Goal: Information Seeking & Learning: Learn about a topic

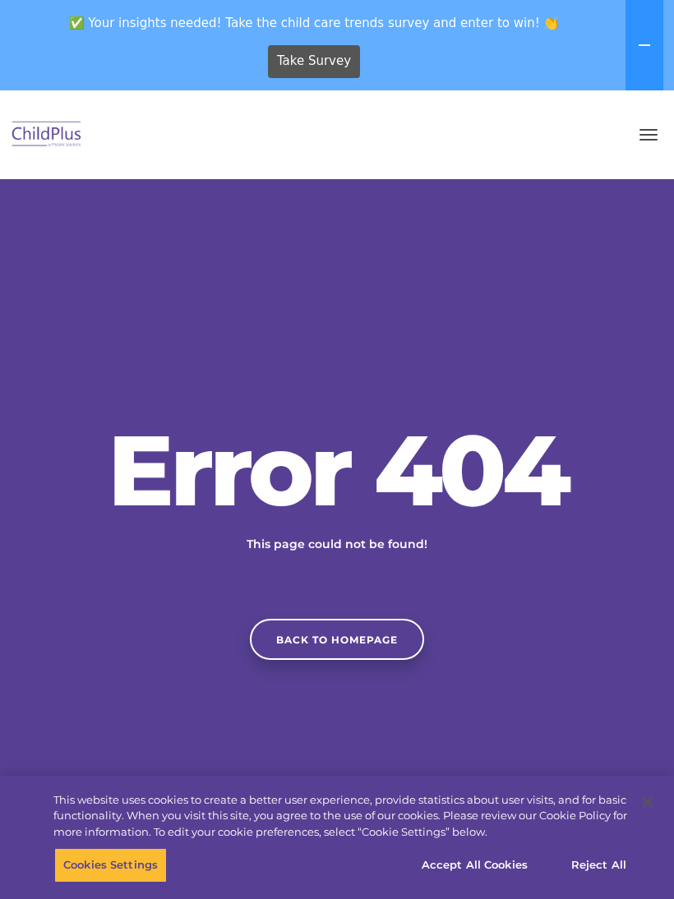
click at [644, 145] on button "button" at bounding box center [648, 135] width 35 height 26
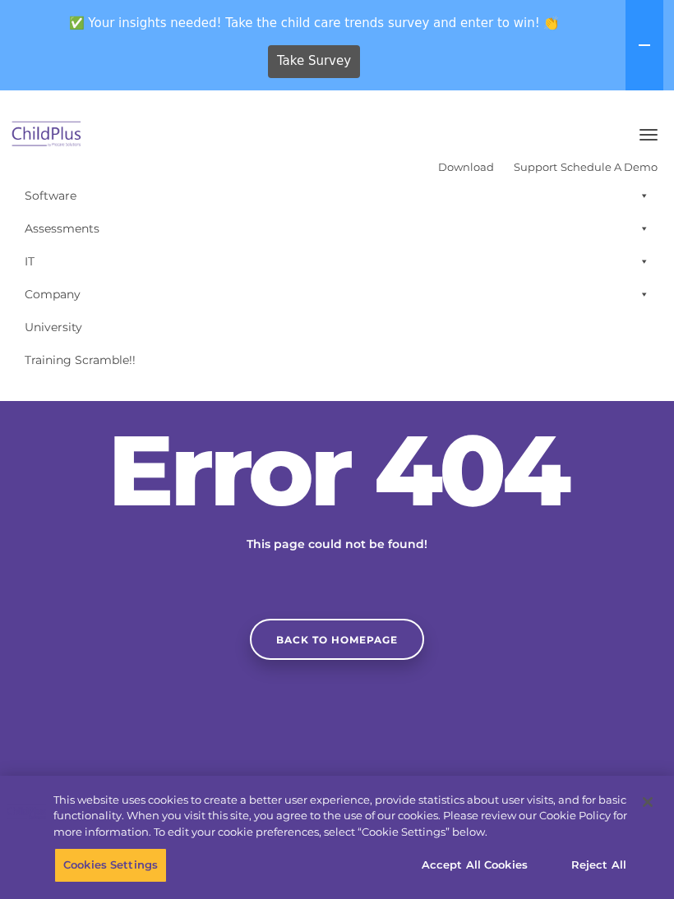
click at [67, 228] on link "Assessments" at bounding box center [336, 228] width 641 height 33
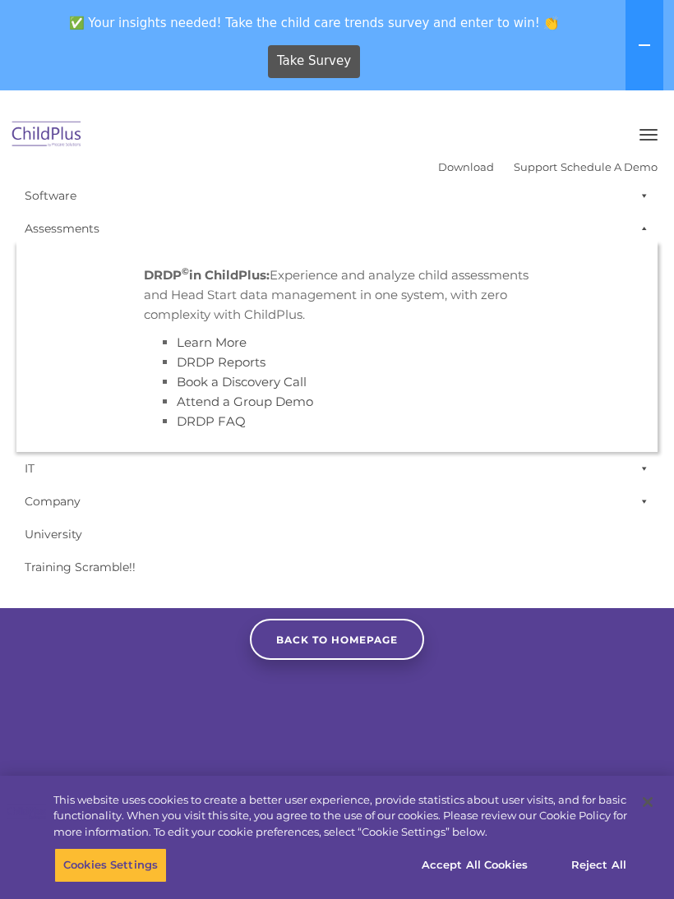
click at [168, 307] on p "DRDP © in ChildPlus: Experience and analyze child assessments and Head Start da…" at bounding box center [337, 294] width 386 height 59
click at [154, 274] on strong "DRDP © in ChildPlus:" at bounding box center [207, 275] width 126 height 16
click at [61, 224] on link "Assessments" at bounding box center [336, 228] width 641 height 33
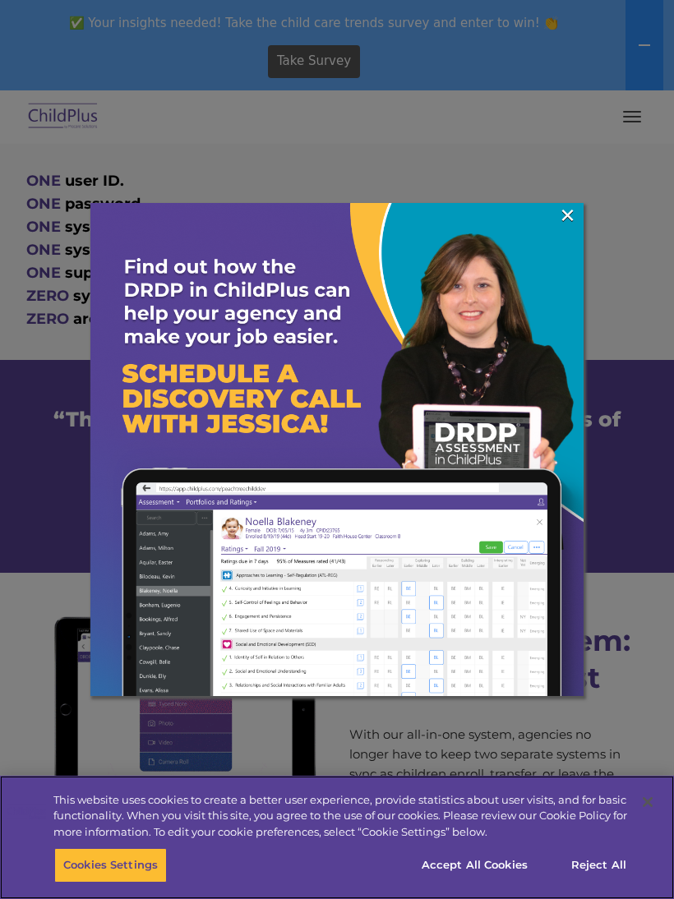
scroll to position [1231, 0]
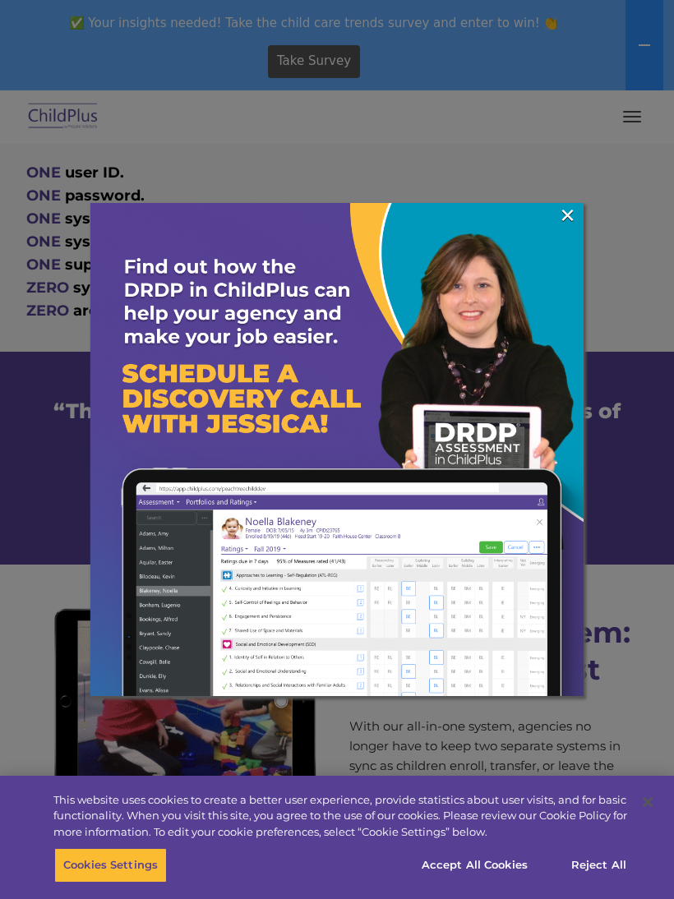
click at [564, 223] on link "×" at bounding box center [567, 215] width 19 height 16
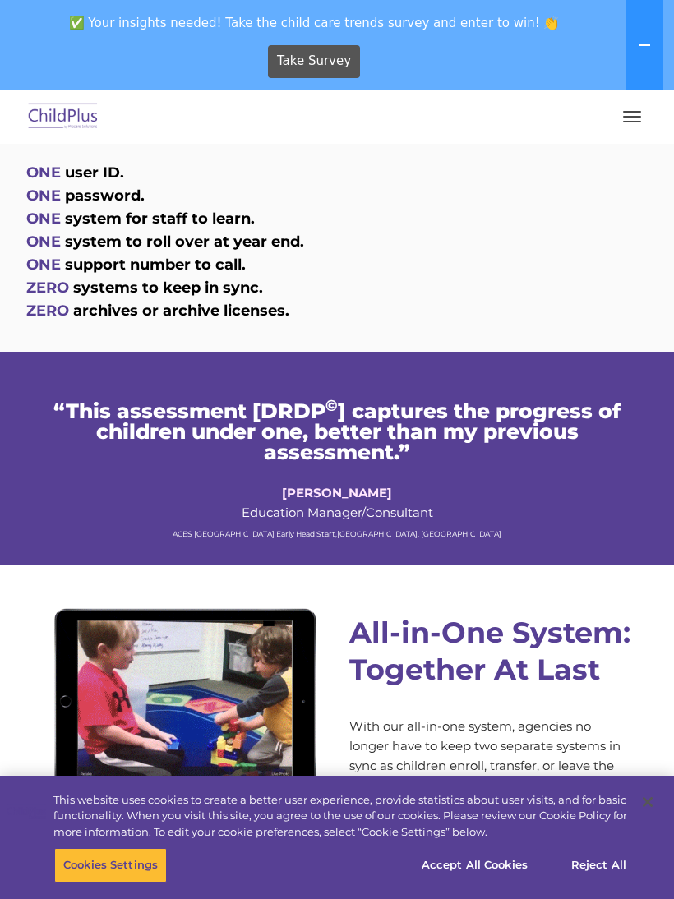
click at [495, 882] on button "Accept All Cookies" at bounding box center [474, 865] width 124 height 35
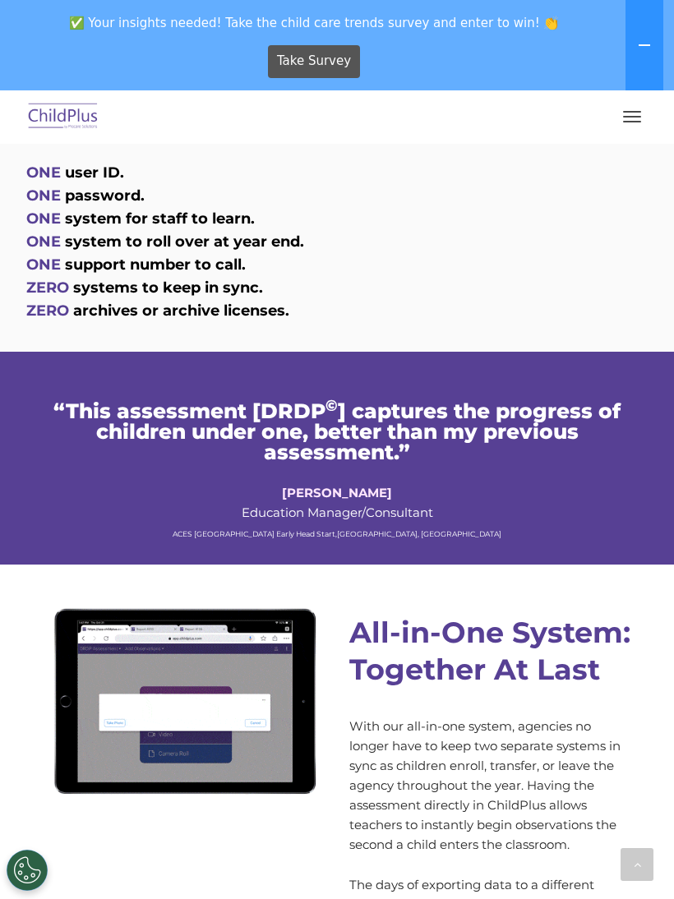
click at [632, 111] on span "button" at bounding box center [632, 112] width 18 height 2
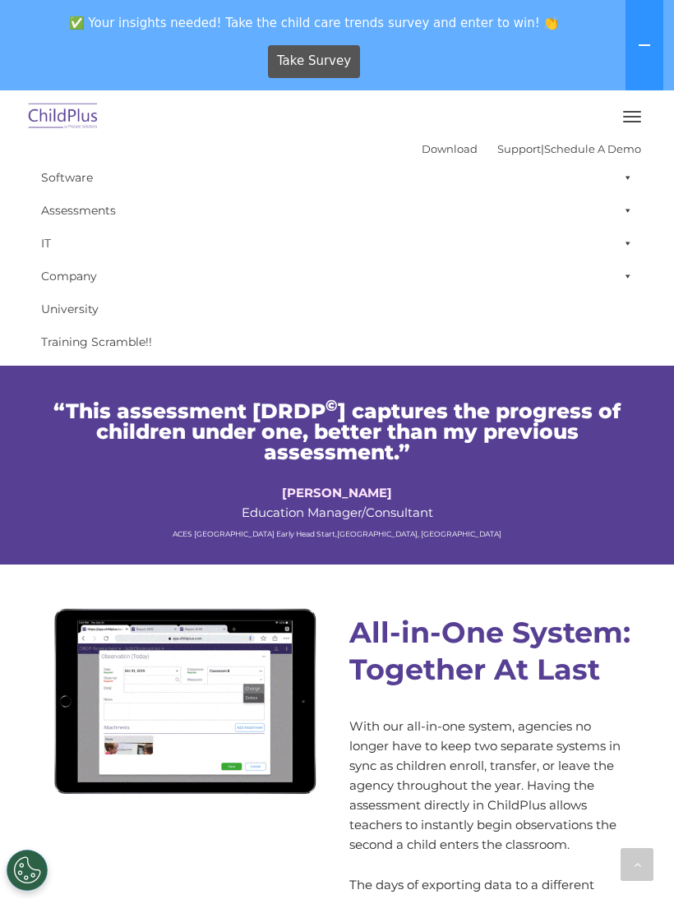
click at [624, 212] on span at bounding box center [624, 210] width 16 height 33
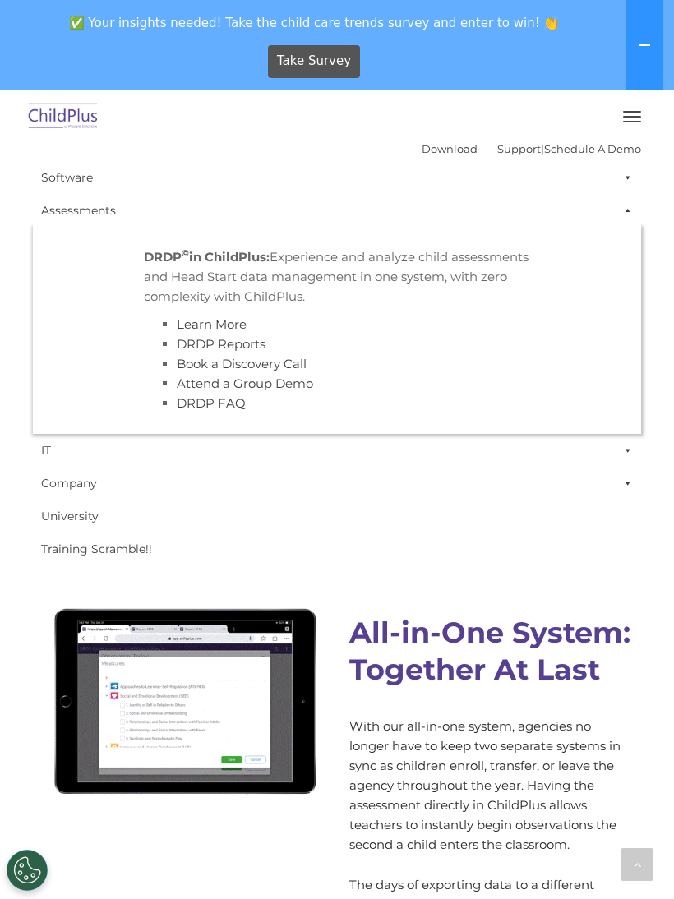
click at [528, 330] on li "Learn More" at bounding box center [353, 325] width 353 height 20
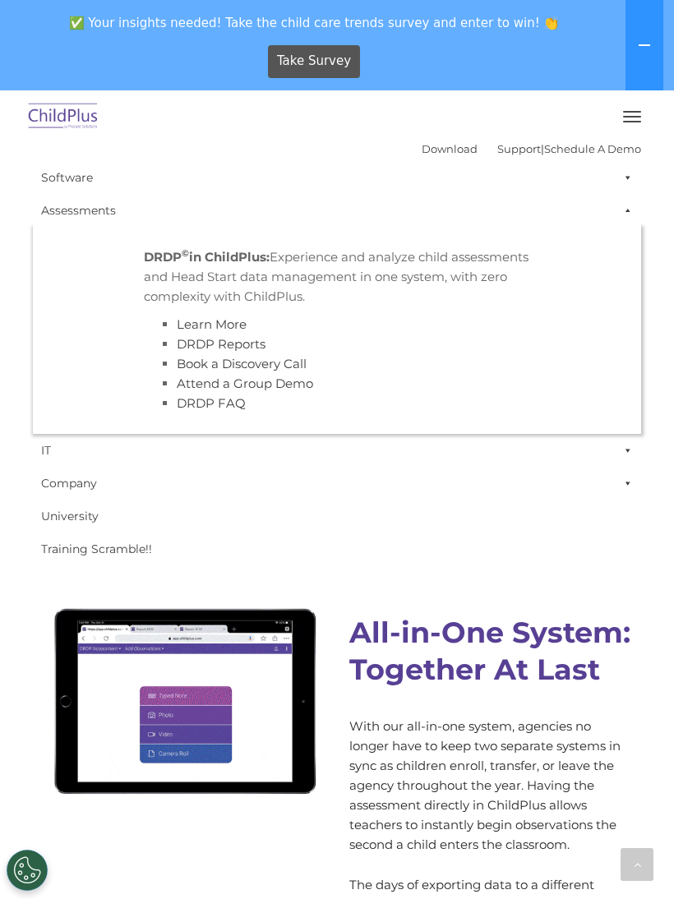
click at [536, 334] on li "DRDP © in ChildPlus: Experience and analyze child assessments and Head Start da…" at bounding box center [336, 330] width 411 height 191
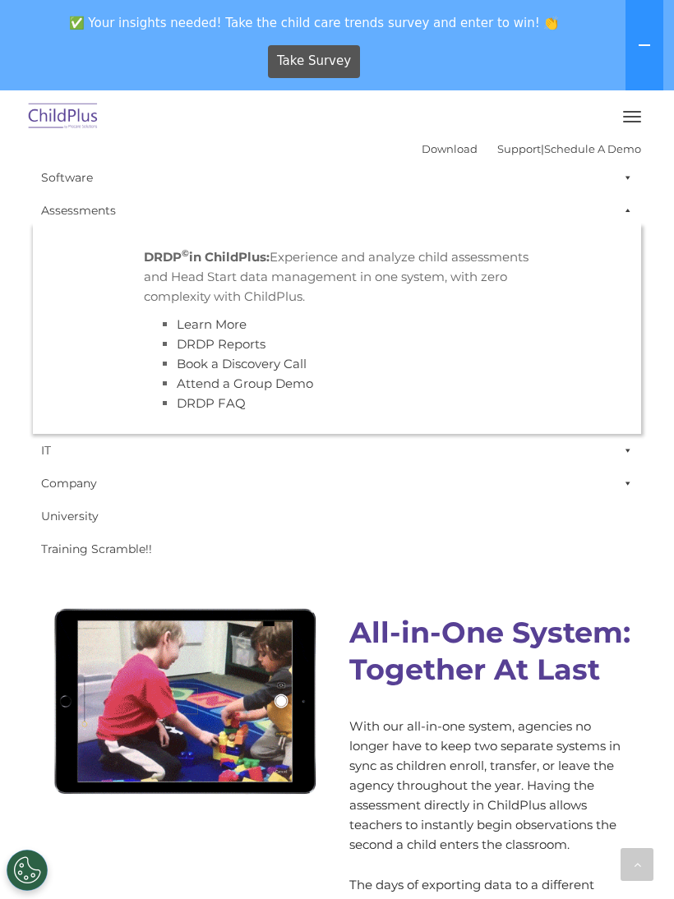
click at [541, 564] on link "Training Scramble!!" at bounding box center [337, 548] width 608 height 33
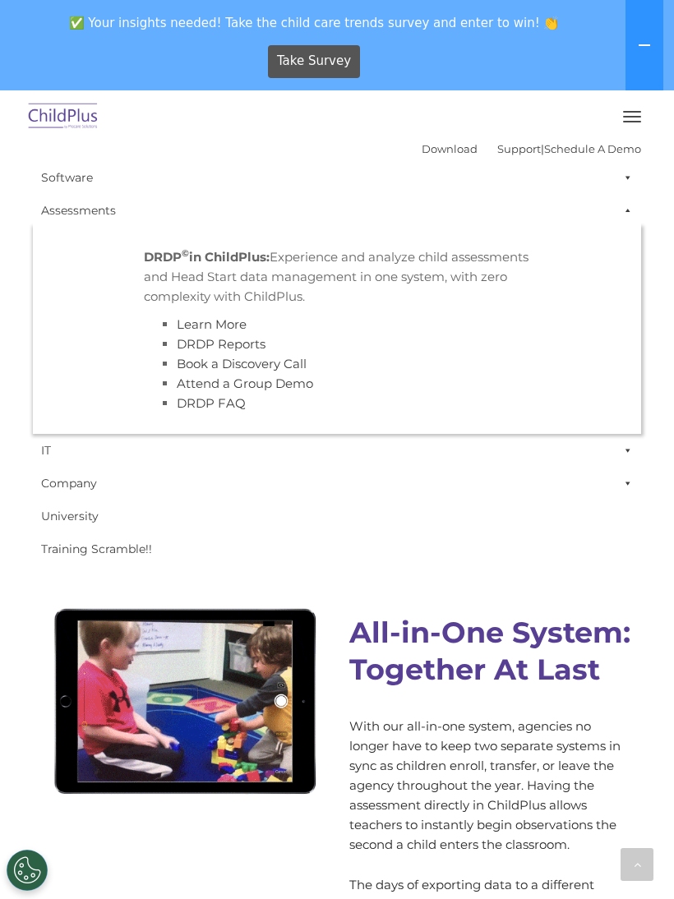
click at [635, 56] on button at bounding box center [644, 45] width 38 height 90
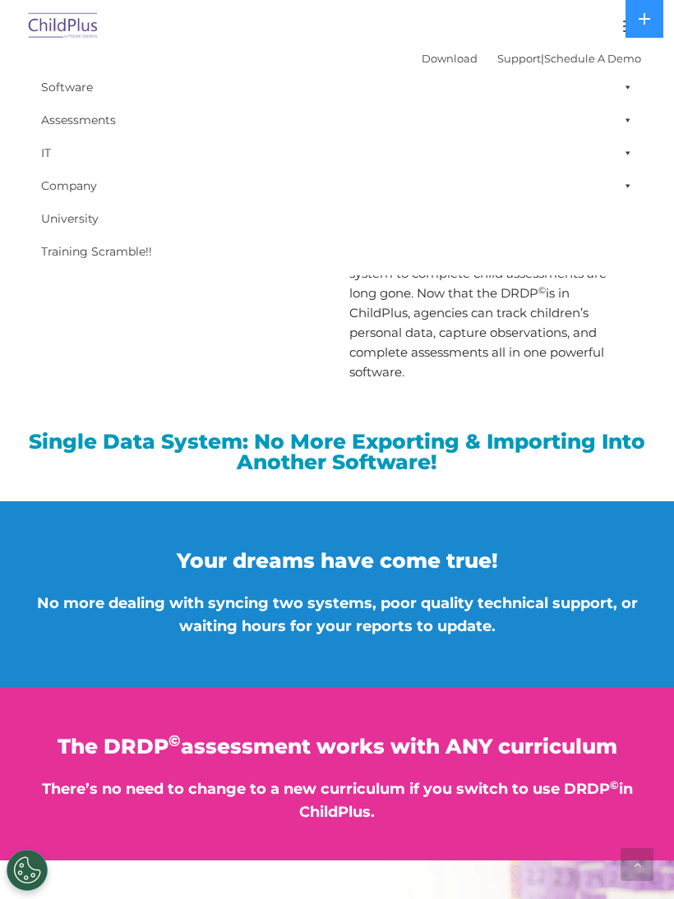
scroll to position [1823, 0]
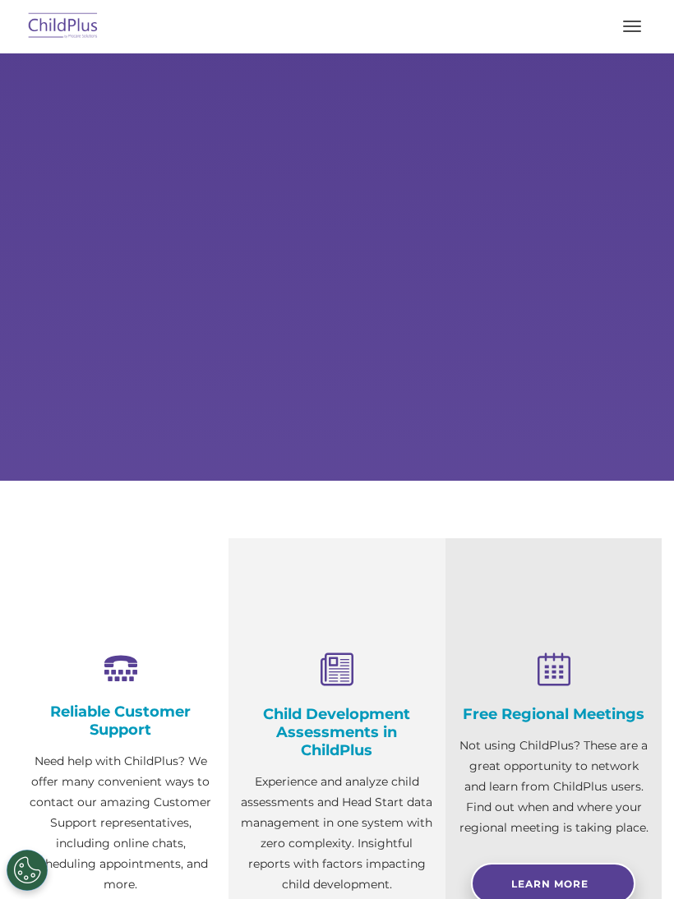
scroll to position [71, 0]
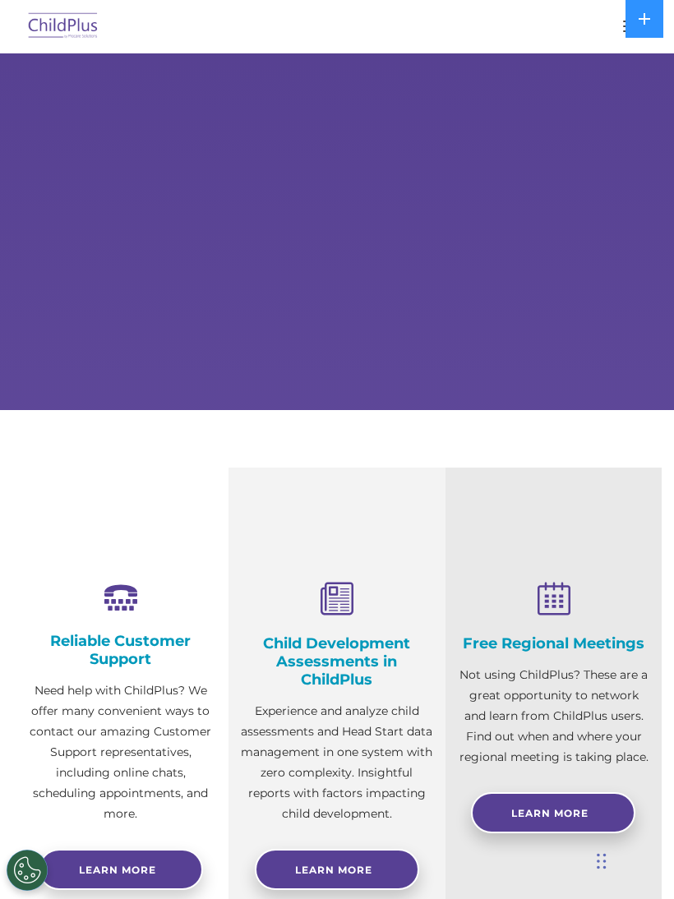
select select "MEDIUM"
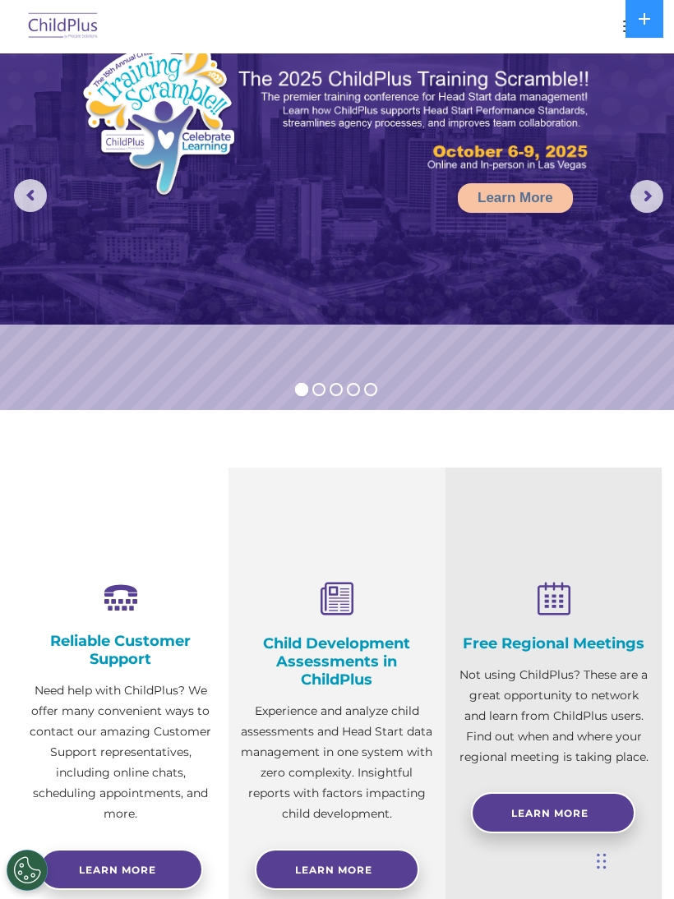
click at [356, 869] on span "Learn More" at bounding box center [333, 870] width 77 height 12
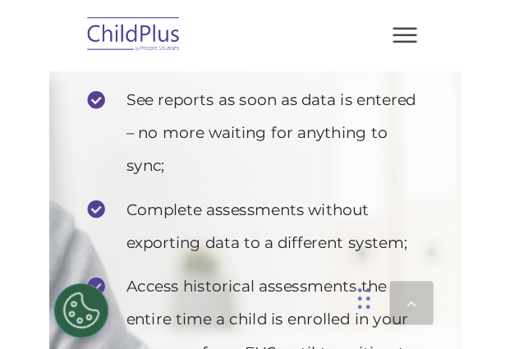
scroll to position [5344, 0]
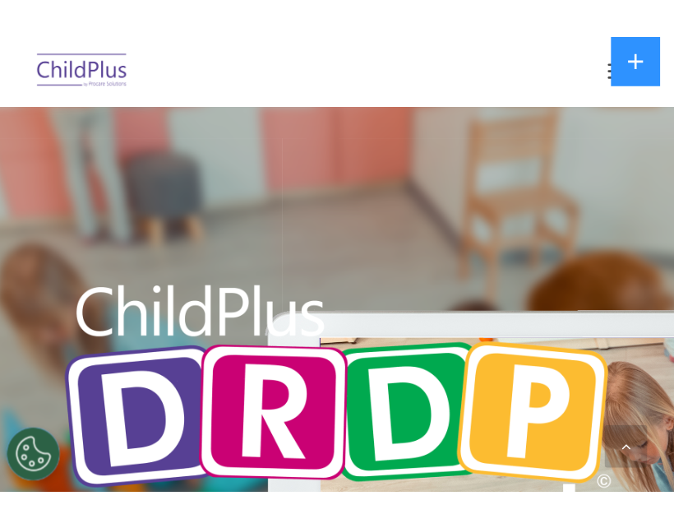
scroll to position [5233, 0]
